Goal: Find specific page/section: Find specific page/section

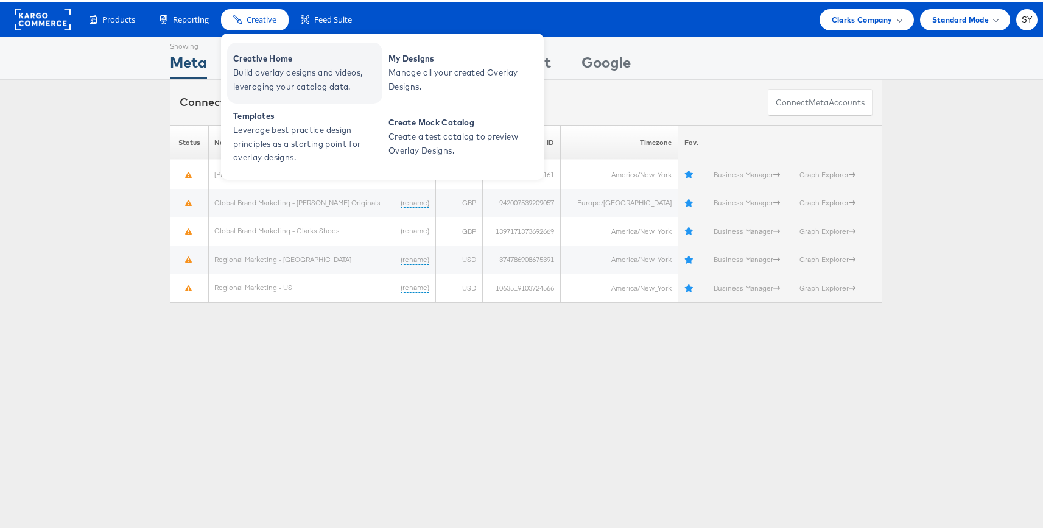
click at [254, 74] on span "Build overlay designs and videos, leveraging your catalog data." at bounding box center [306, 77] width 146 height 28
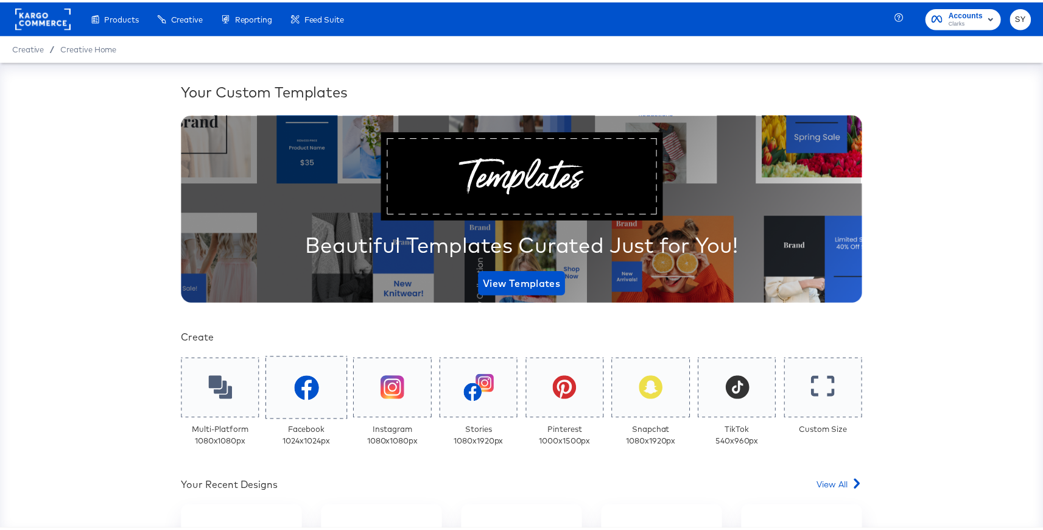
scroll to position [82, 0]
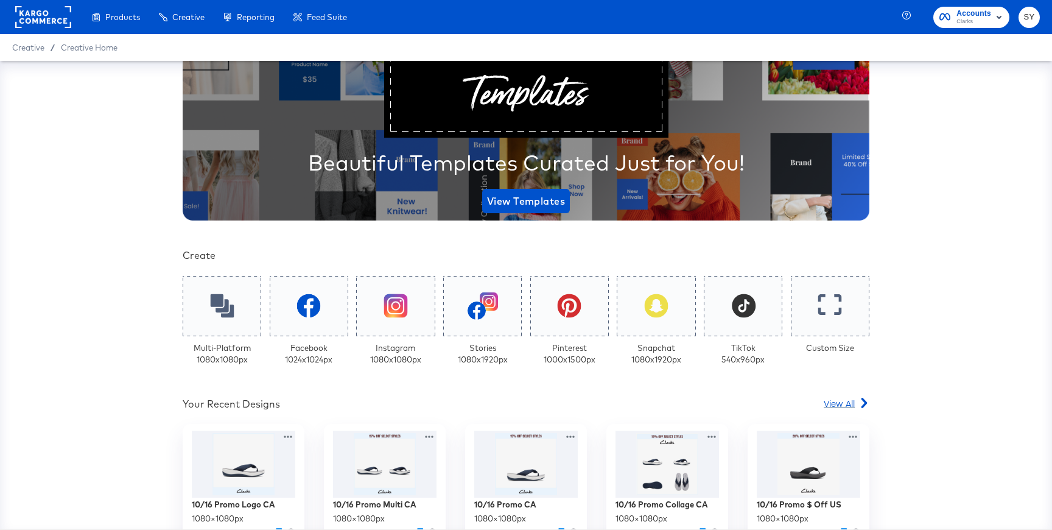
click at [828, 401] on span "View All" at bounding box center [839, 403] width 31 height 12
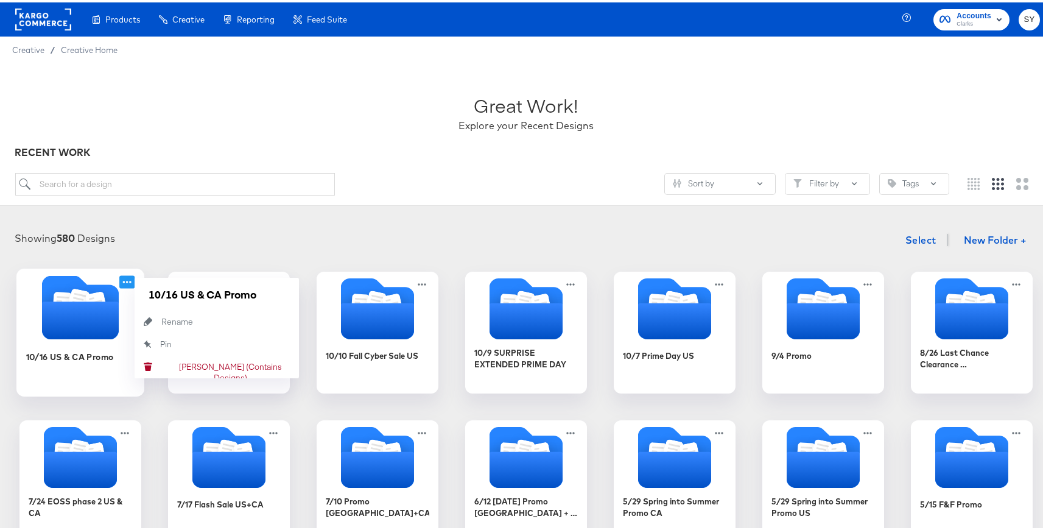
click at [124, 282] on icon at bounding box center [126, 279] width 15 height 13
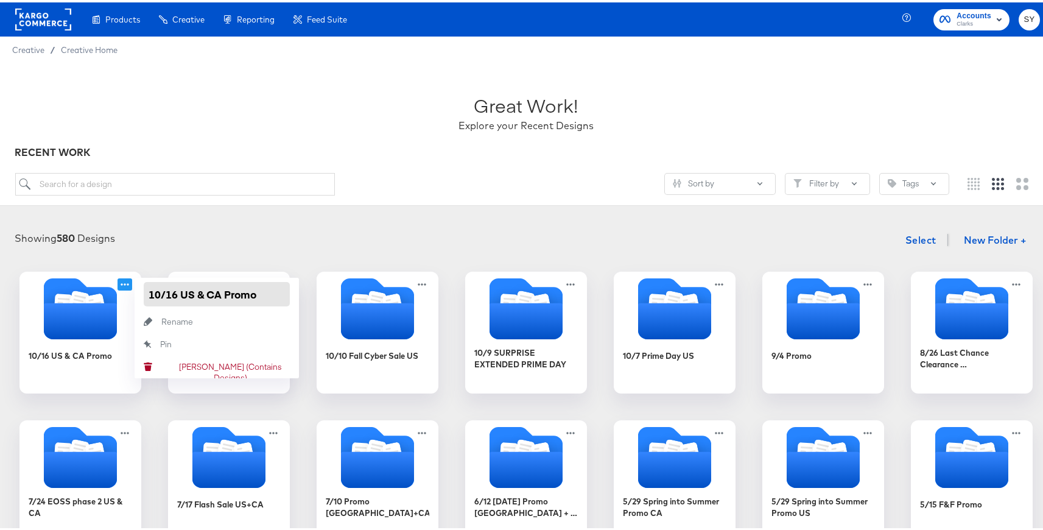
drag, startPoint x: 139, startPoint y: 290, endPoint x: 273, endPoint y: 292, distance: 134.0
click at [273, 292] on input "10/16 US & CA Promo" at bounding box center [217, 292] width 146 height 24
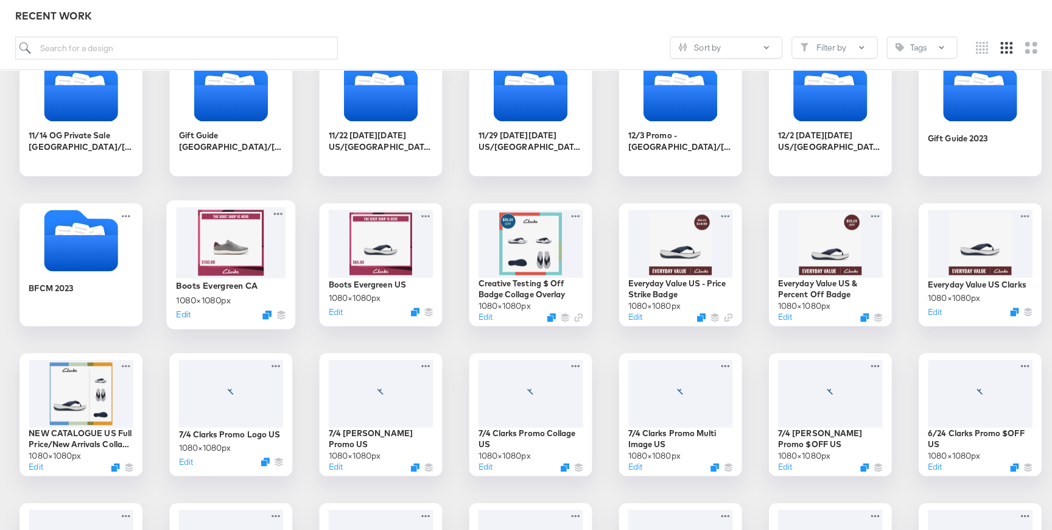
scroll to position [960, 0]
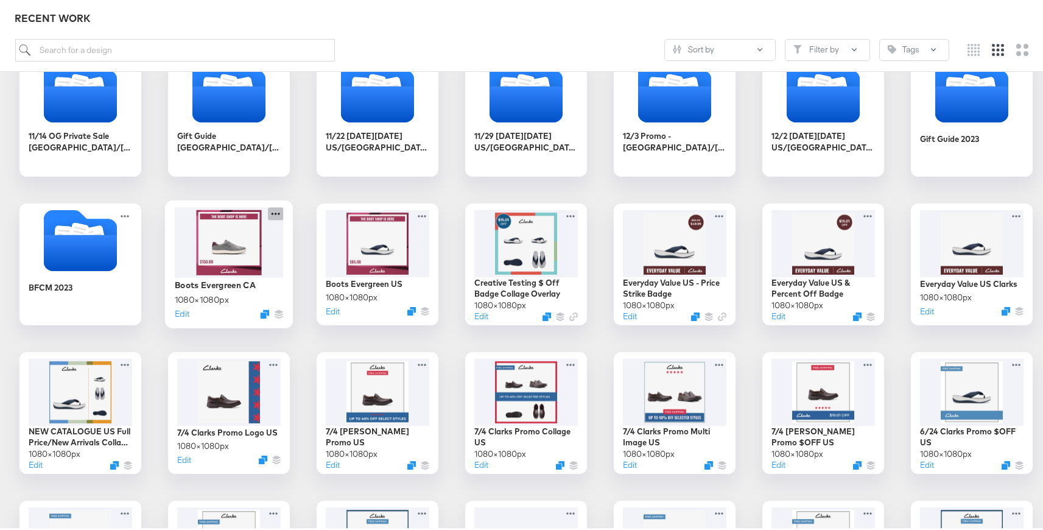
click at [270, 209] on icon at bounding box center [275, 211] width 15 height 13
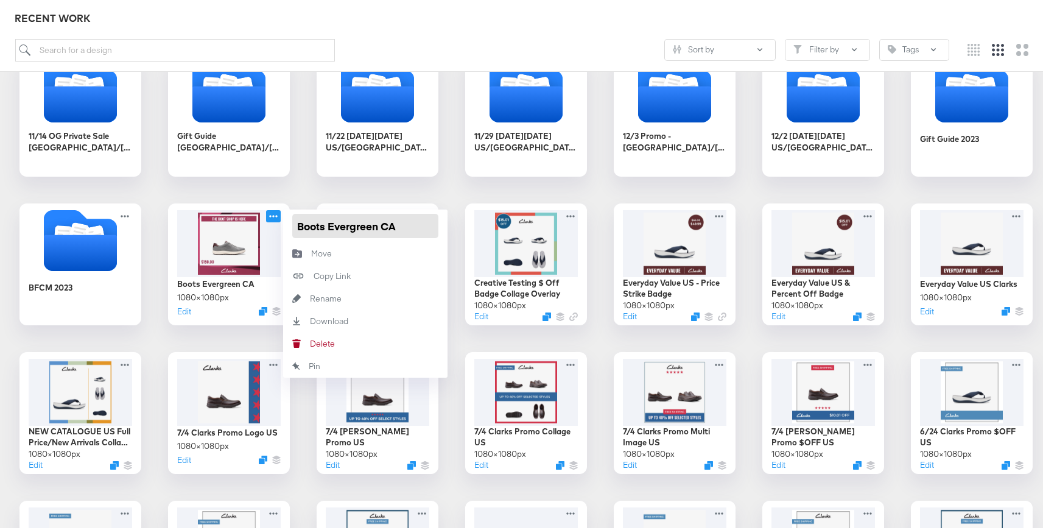
drag, startPoint x: 411, startPoint y: 228, endPoint x: 288, endPoint y: 224, distance: 123.1
click at [292, 224] on input "Boots Evergreen CA" at bounding box center [365, 223] width 146 height 24
